Goal: Task Accomplishment & Management: Manage account settings

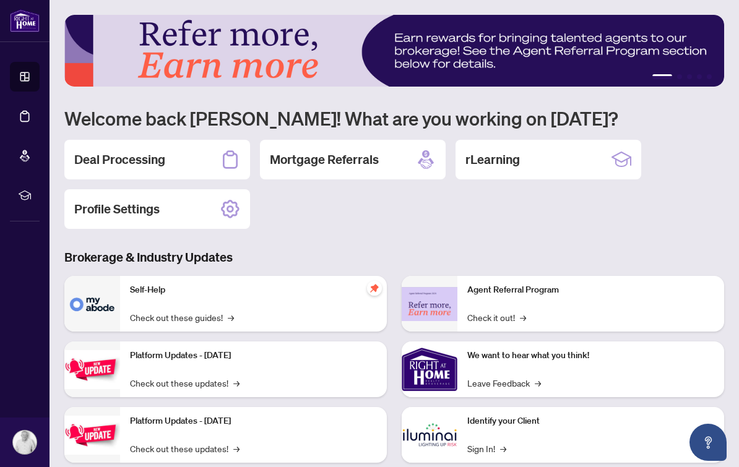
click at [0, 0] on link "Deal Processing" at bounding box center [0, 0] width 0 height 0
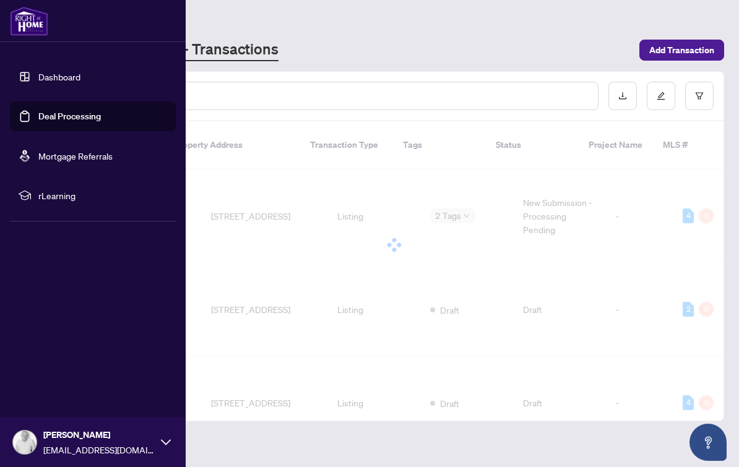
click at [102, 191] on span "rLearning" at bounding box center [102, 196] width 129 height 14
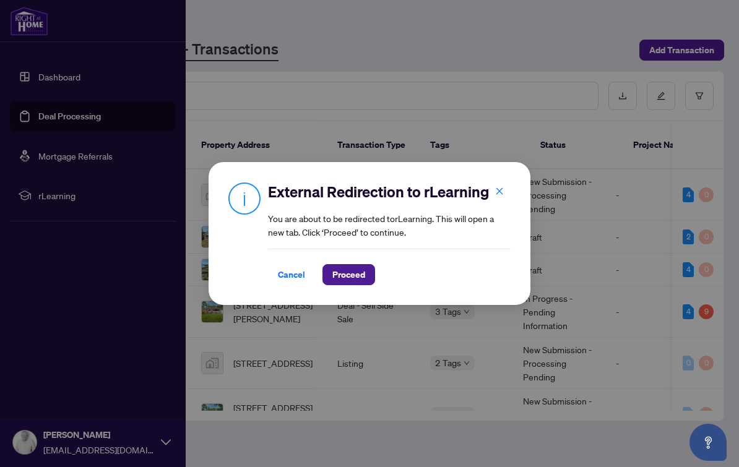
click at [72, 191] on div "External Redirection to rLearning You are about to be redirected to rLearning .…" at bounding box center [369, 233] width 739 height 467
click at [334, 271] on span "Proceed" at bounding box center [348, 275] width 33 height 20
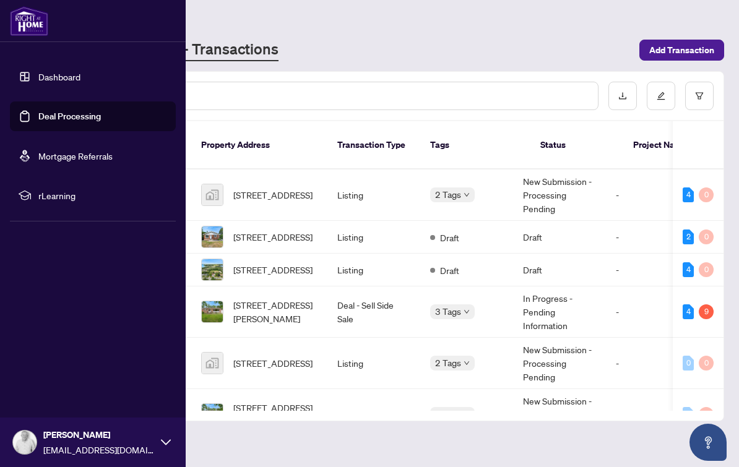
click at [61, 201] on span "rLearning" at bounding box center [102, 196] width 129 height 14
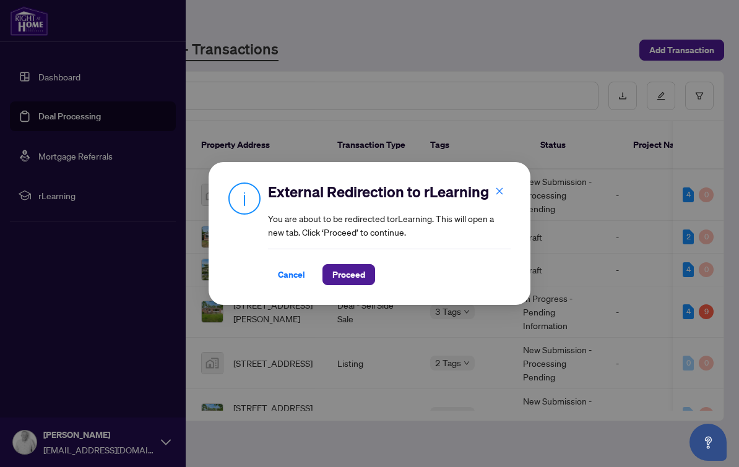
scroll to position [1, 0]
click at [343, 283] on span "Proceed" at bounding box center [348, 275] width 33 height 20
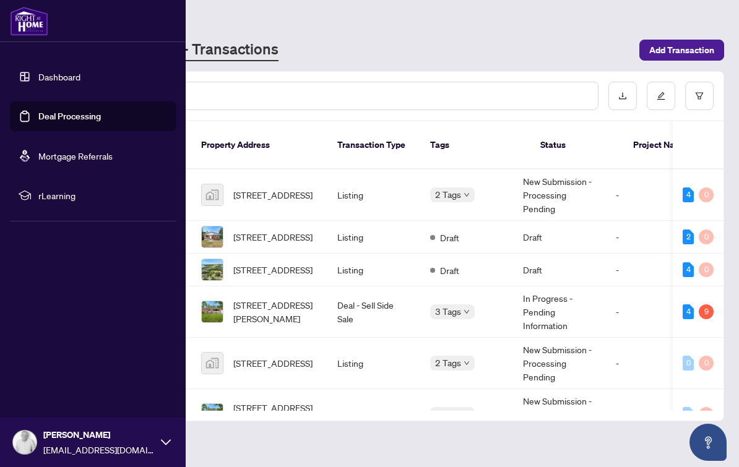
click at [382, 64] on main "Deal Processing RAHR - Transactions Add Transaction Ticket Number Property Addr…" at bounding box center [394, 233] width 689 height 467
click at [99, 119] on link "Deal Processing" at bounding box center [69, 116] width 62 height 11
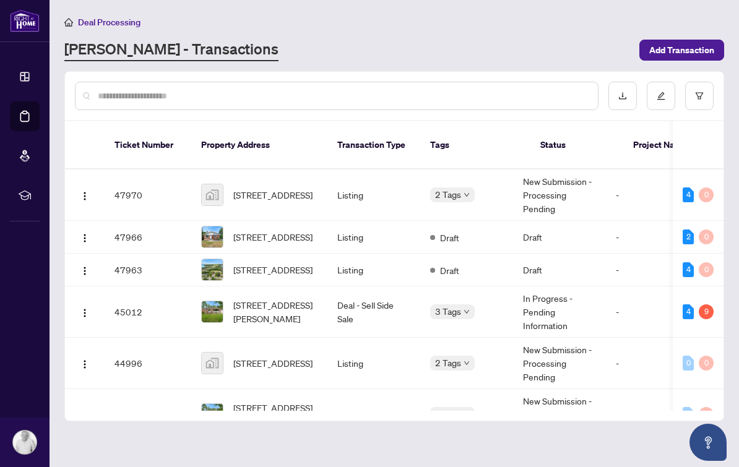
click at [515, 31] on div "Deal Processing RAHR - Transactions Add Transaction" at bounding box center [394, 38] width 660 height 46
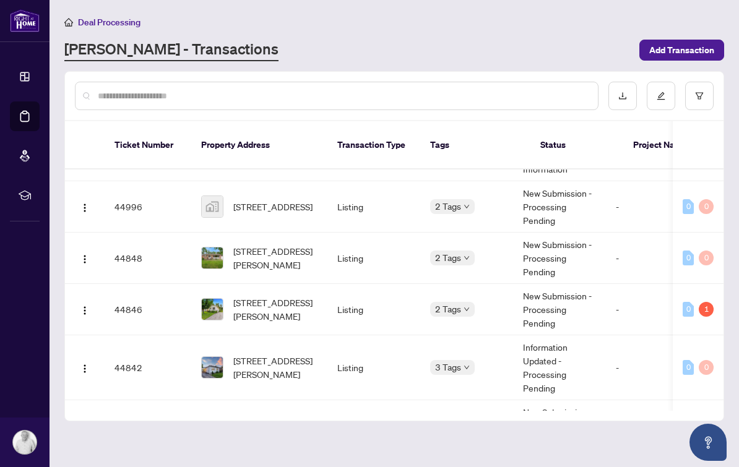
scroll to position [157, 0]
click at [123, 362] on td "44842" at bounding box center [148, 367] width 87 height 65
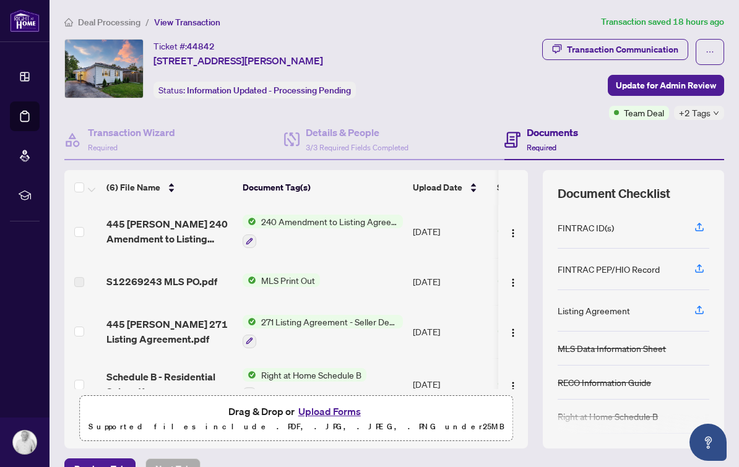
click at [698, 110] on span "+2 Tags" at bounding box center [695, 113] width 32 height 14
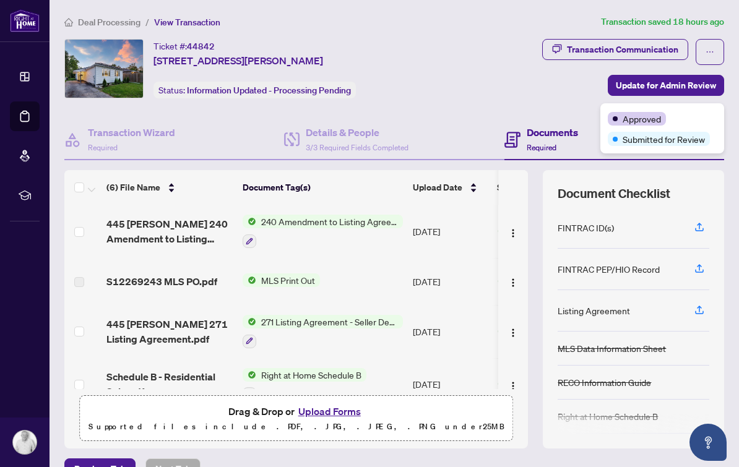
click at [539, 88] on div "Transaction Communication Update for Admin Review Team Deal +2 Tags" at bounding box center [588, 79] width 273 height 81
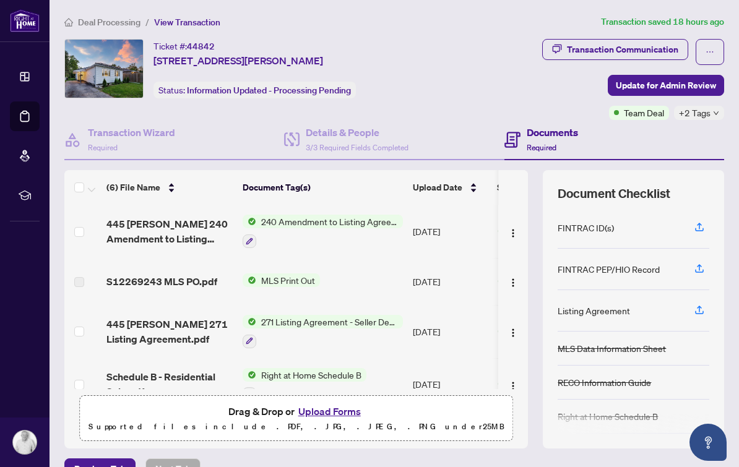
click at [342, 410] on button "Upload Forms" at bounding box center [330, 411] width 70 height 16
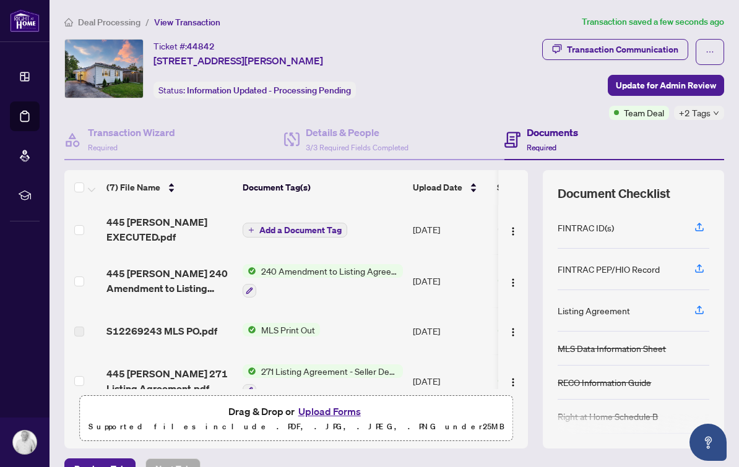
click at [329, 226] on span "Add a Document Tag" at bounding box center [300, 230] width 82 height 9
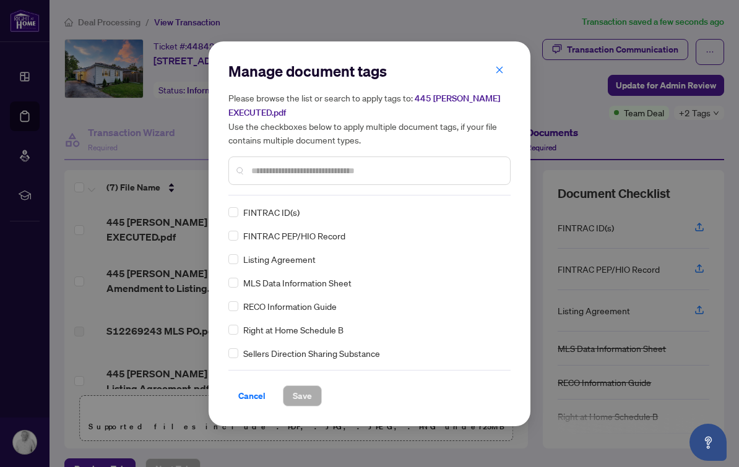
click at [446, 164] on input "text" at bounding box center [375, 171] width 249 height 14
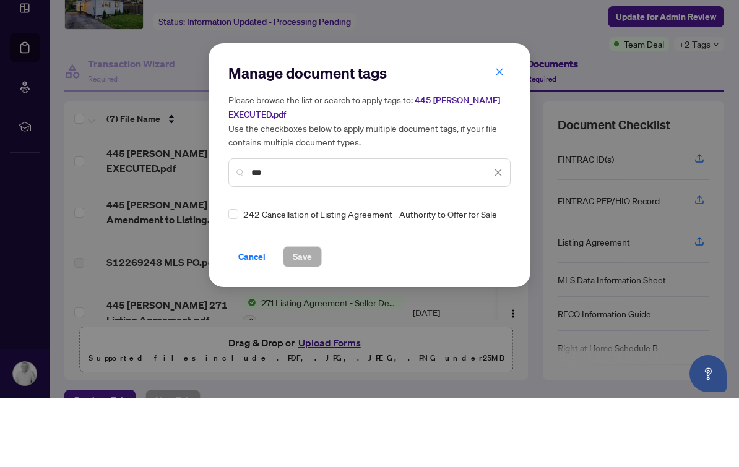
scroll to position [22, 0]
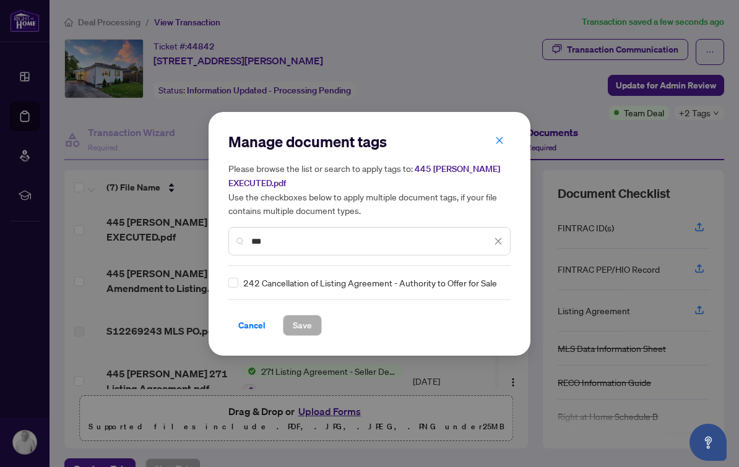
type input "***"
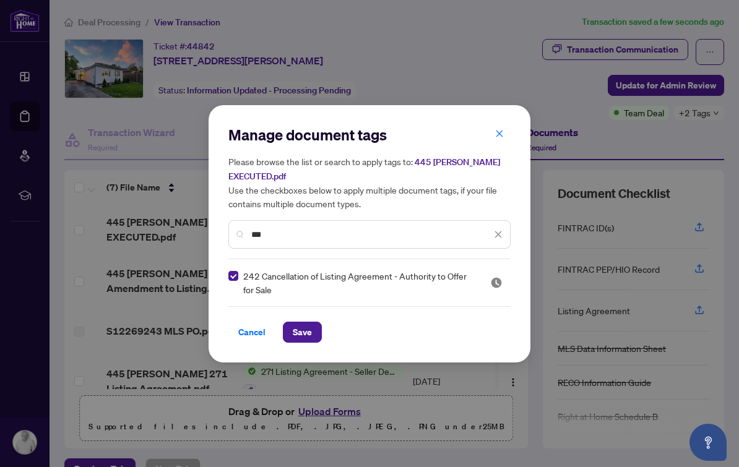
click at [308, 318] on div "Cancel Save" at bounding box center [369, 324] width 282 height 37
click at [310, 332] on span "Save" at bounding box center [302, 332] width 19 height 20
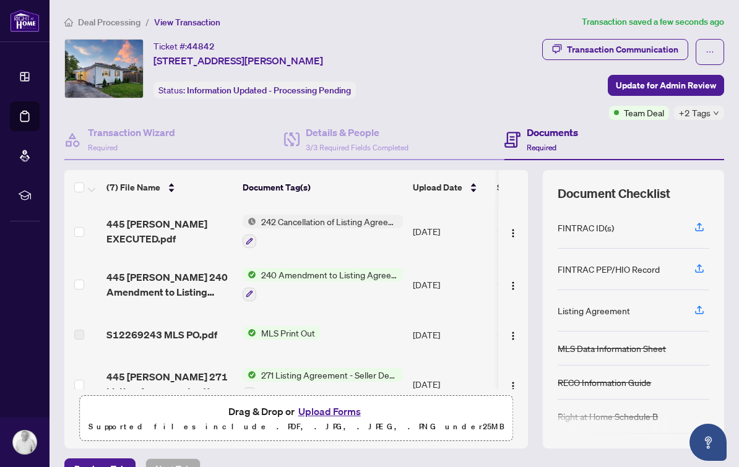
click at [702, 75] on span "Update for Admin Review" at bounding box center [666, 85] width 100 height 20
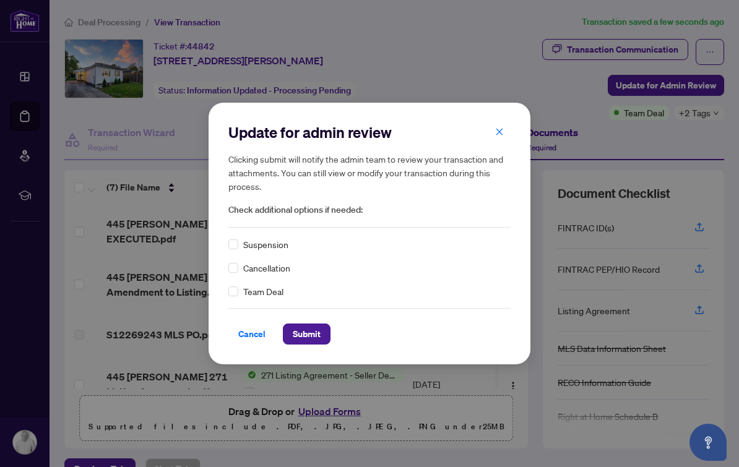
click at [235, 258] on div "Suspension Cancellation Team Deal" at bounding box center [369, 268] width 282 height 61
click at [321, 334] on span "Submit" at bounding box center [307, 334] width 28 height 20
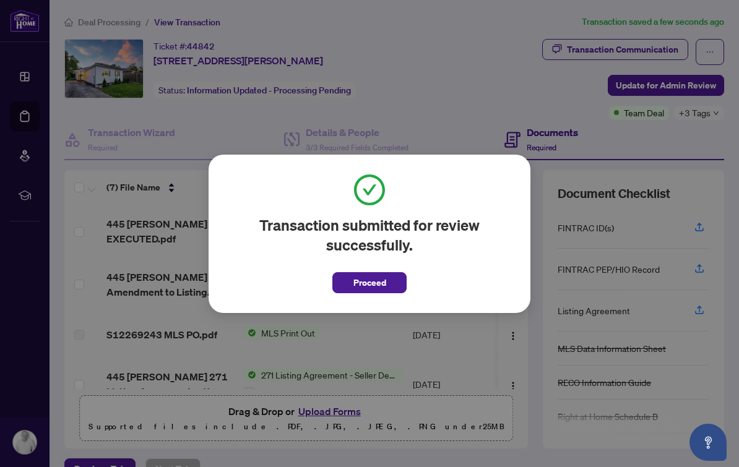
click at [405, 272] on span "Proceed" at bounding box center [369, 279] width 74 height 28
click at [382, 283] on span "Proceed" at bounding box center [369, 283] width 33 height 20
